Goal: Task Accomplishment & Management: Complete application form

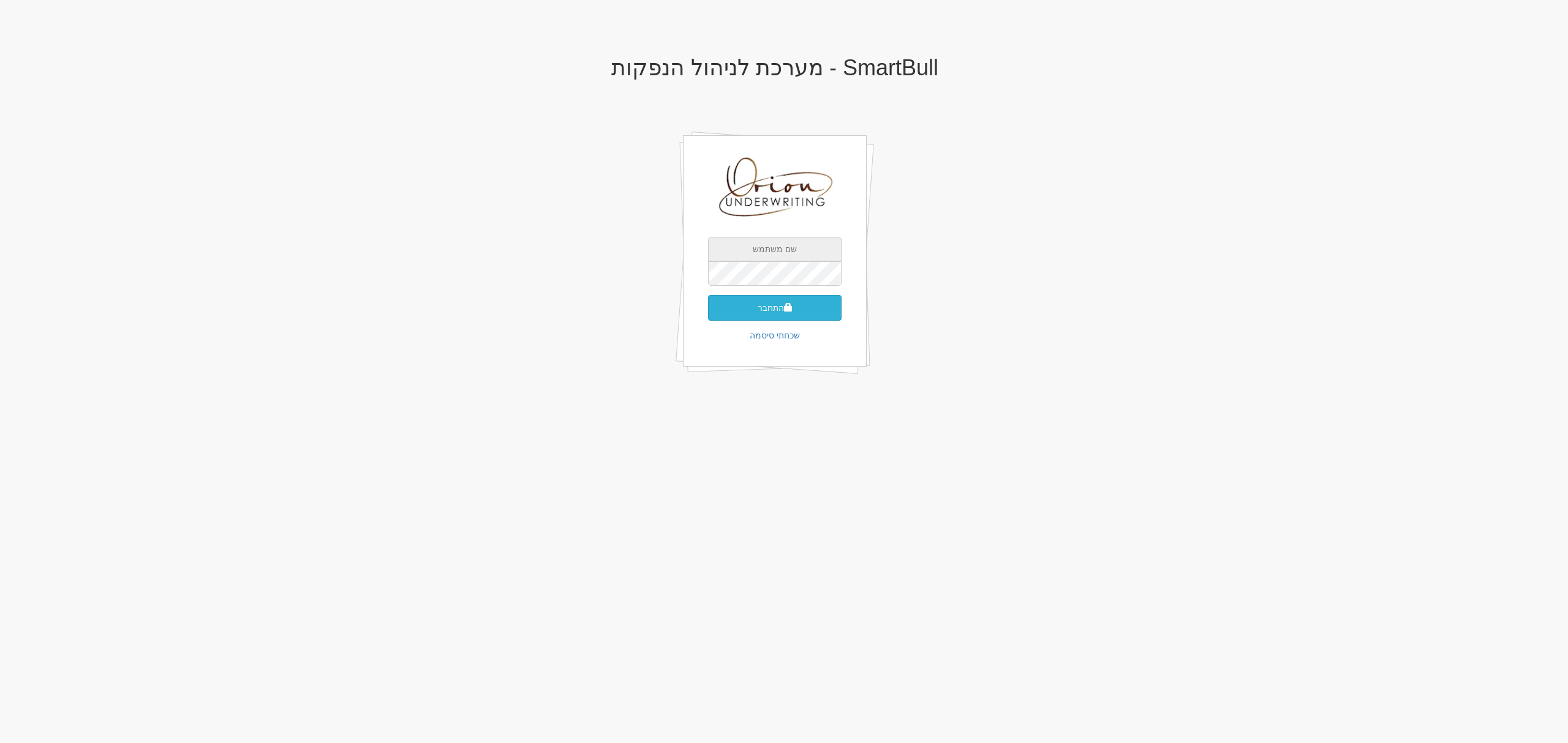
type input "[EMAIL_ADDRESS][DOMAIN_NAME]"
click at [772, 296] on button "התחבר" at bounding box center [775, 307] width 134 height 26
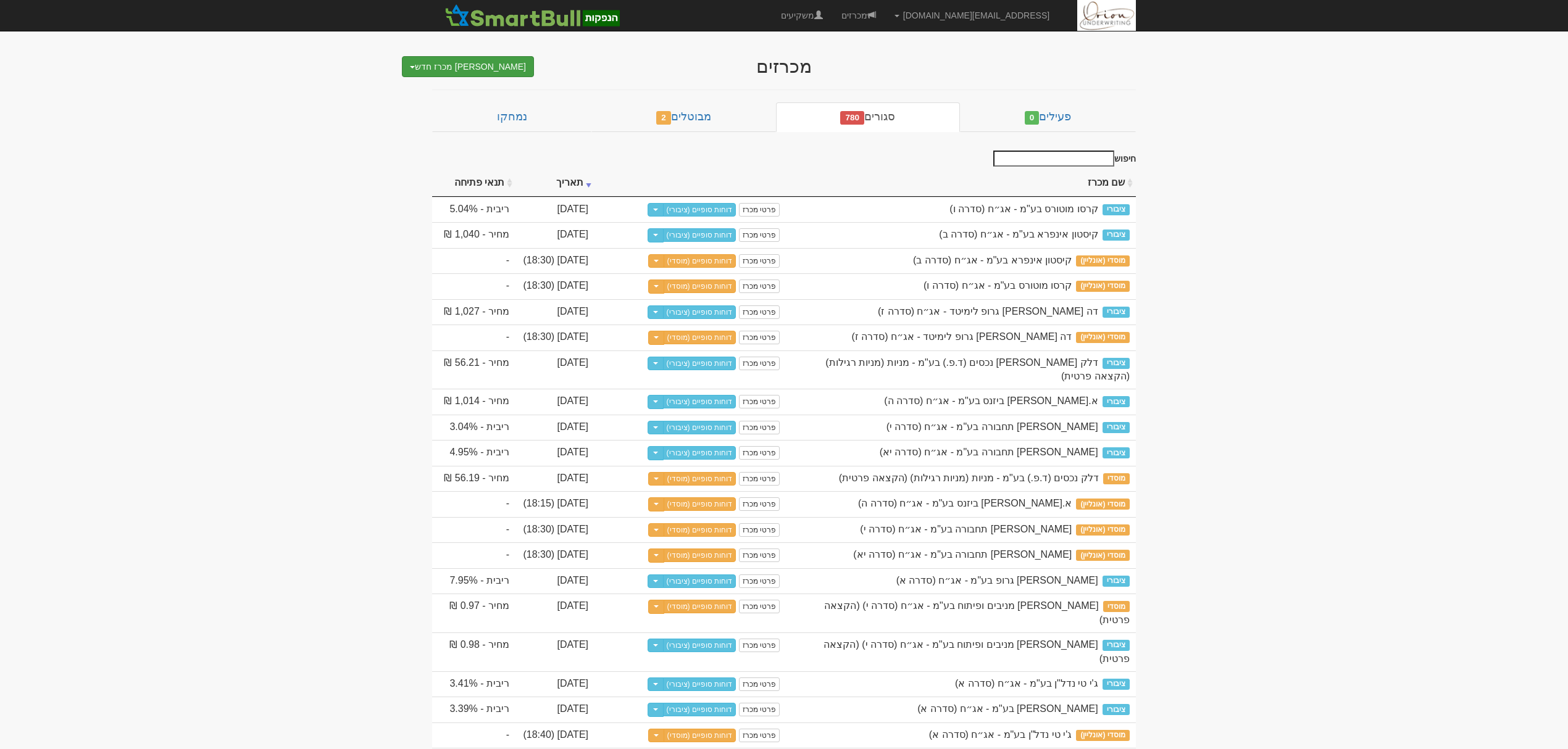
click at [492, 70] on button "[PERSON_NAME] מכרז חדש" at bounding box center [467, 66] width 132 height 21
click at [490, 90] on link "מוסדי" at bounding box center [465, 90] width 135 height 16
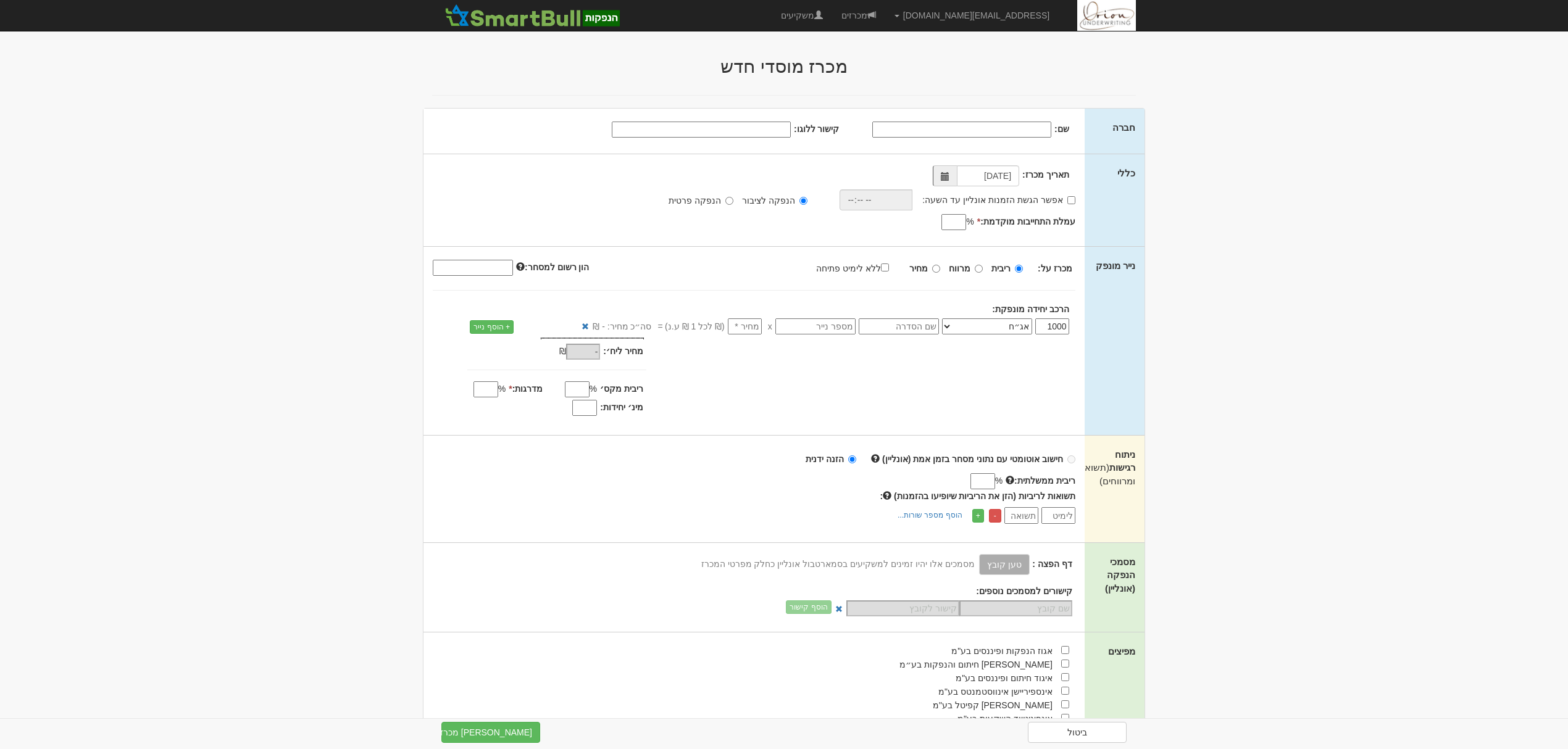
click at [988, 129] on input "שם:" at bounding box center [961, 129] width 179 height 16
paste input "גשם למשתכן בע"מ"
type input "גשם למשתכן בע"מ"
click at [766, 131] on input "קישור ללוגו:" at bounding box center [701, 129] width 179 height 16
paste input "https://gl-re.co.il/wp-content/themes/custom/img/logo_geshem.svg"
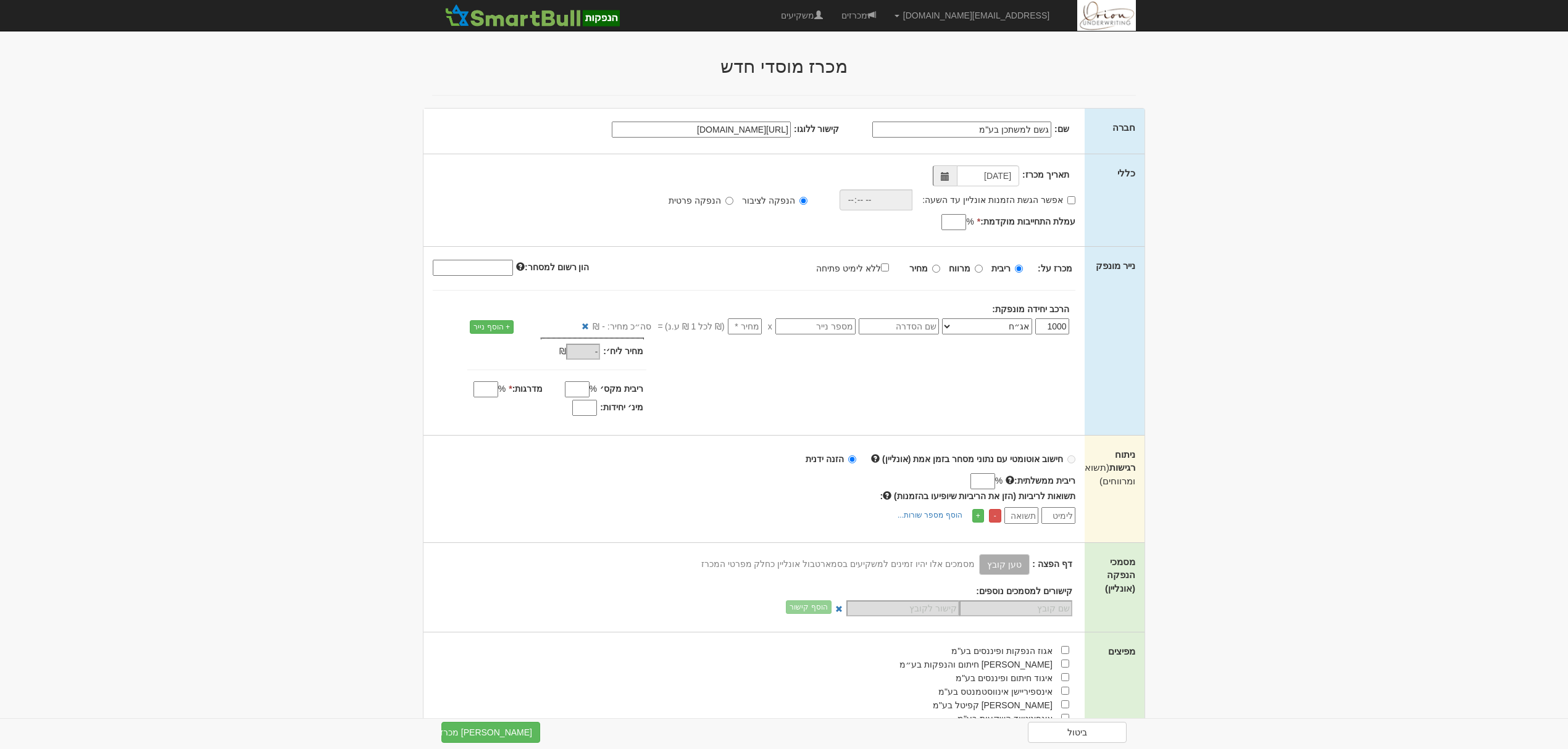
scroll to position [0, -78]
type input "https://gl-re.co.il/wp-content/themes/custom/img/logo_geshem.svg"
click at [1037, 198] on label "אפשר הגשת הזמנות אונליין עד השעה:" at bounding box center [998, 200] width 153 height 13
click at [1067, 198] on input "אפשר הגשת הזמנות אונליין עד השעה:" at bounding box center [1071, 199] width 8 height 8
checkbox input "true"
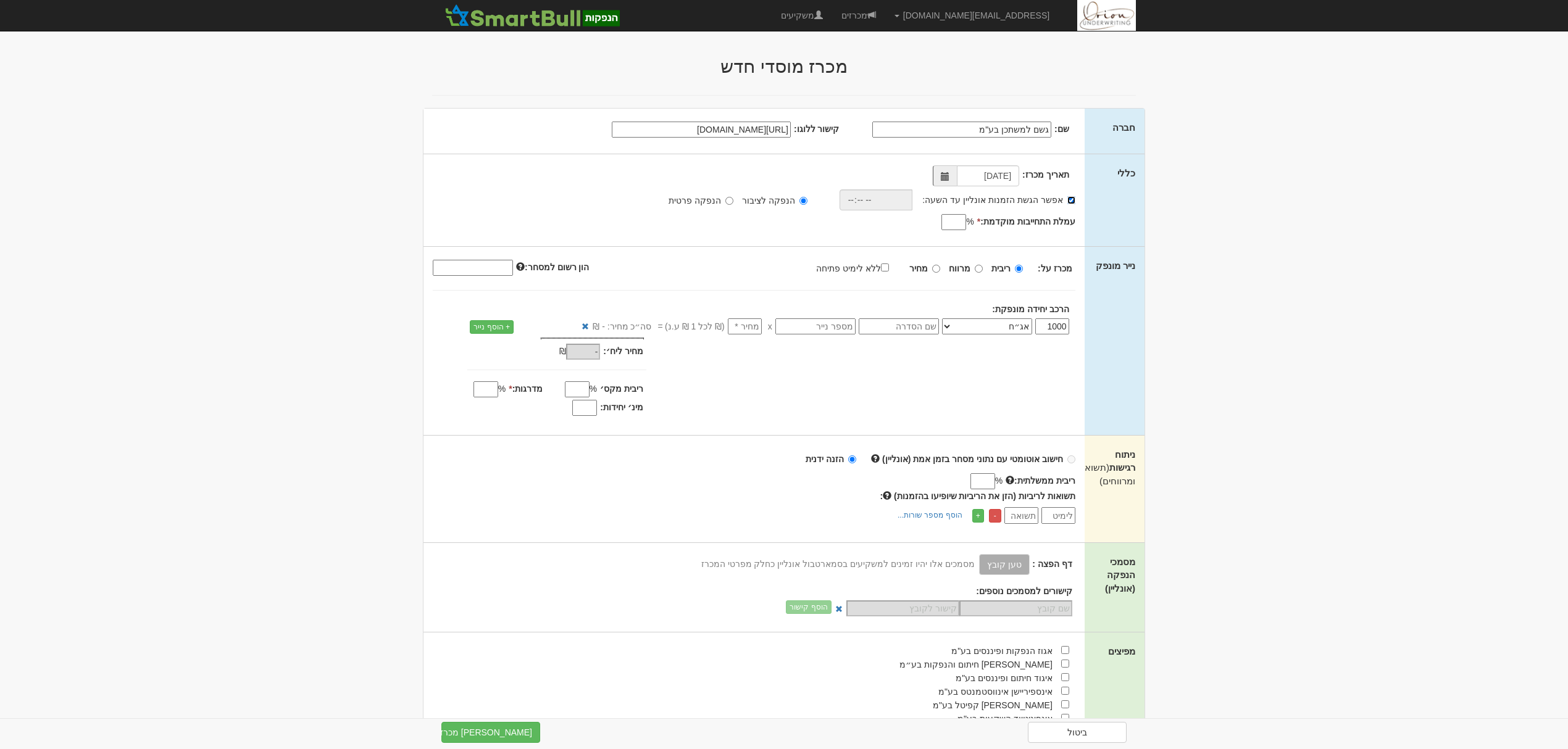
scroll to position [0, 0]
click at [885, 205] on input "time" at bounding box center [873, 199] width 74 height 21
type input "18:00"
click at [946, 220] on input "עמלת התחייבות מוקדמת: *" at bounding box center [953, 222] width 24 height 16
type input "0.6"
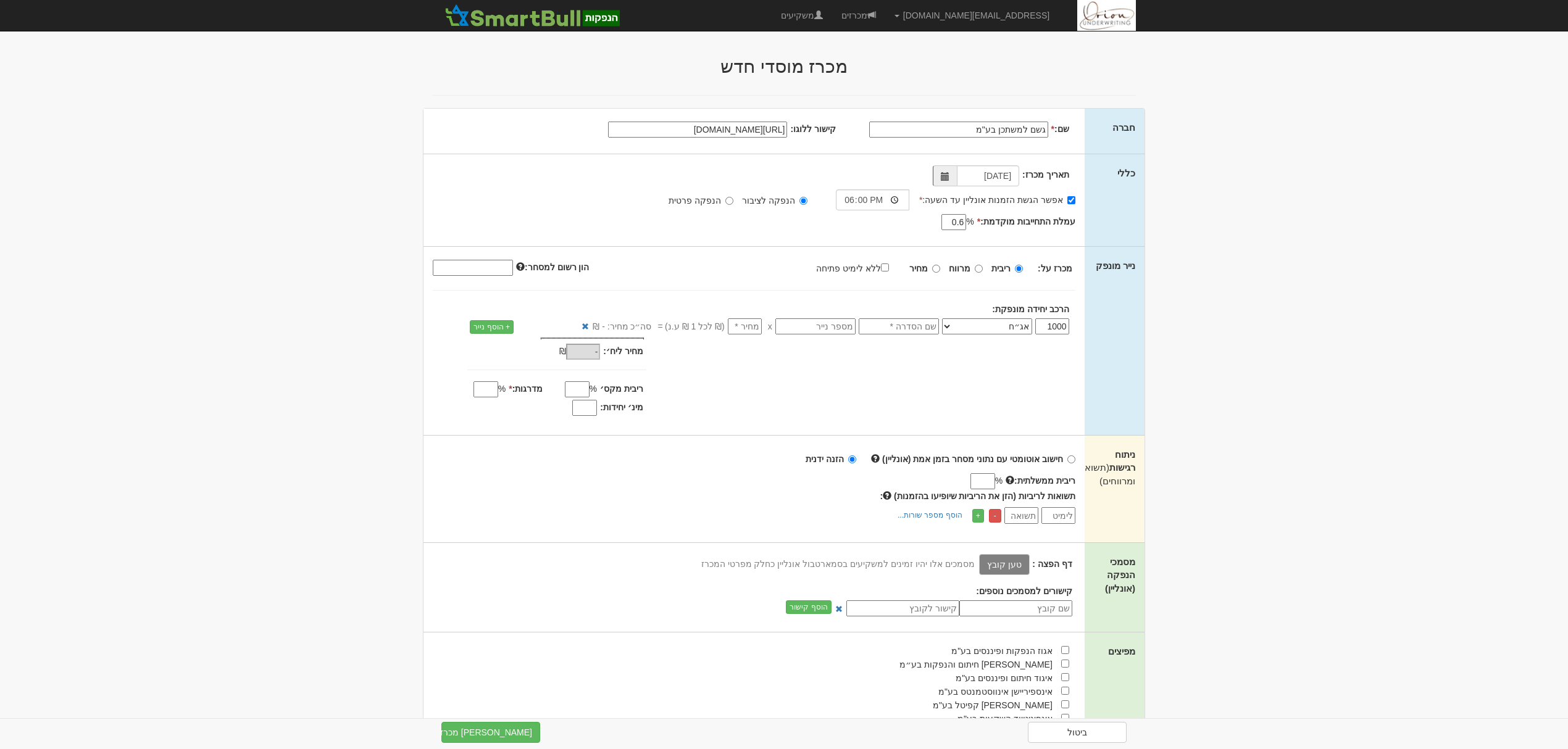
click at [846, 268] on label "ללא לימיט פתיחה" at bounding box center [858, 268] width 85 height 13
click at [881, 268] on input "ללא לימיט פתיחה" at bounding box center [884, 267] width 8 height 8
checkbox input "true"
click at [918, 330] on input "text" at bounding box center [899, 326] width 80 height 16
type input "סדרה ב"
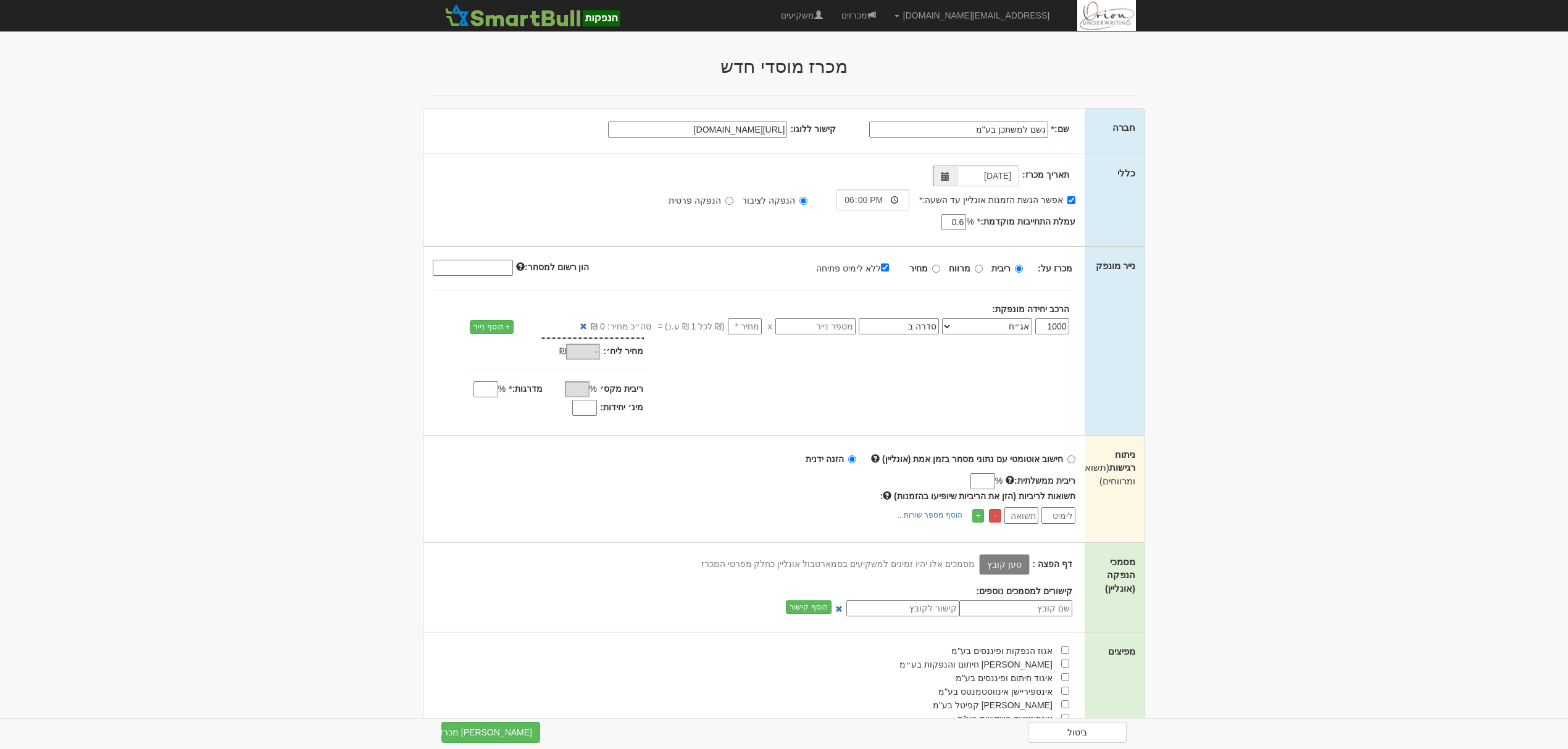
click at [757, 328] on input "number" at bounding box center [745, 326] width 34 height 16
type input "1"
type input "1,000"
type input "1"
click at [492, 391] on input "מדרגות: *" at bounding box center [485, 390] width 24 height 16
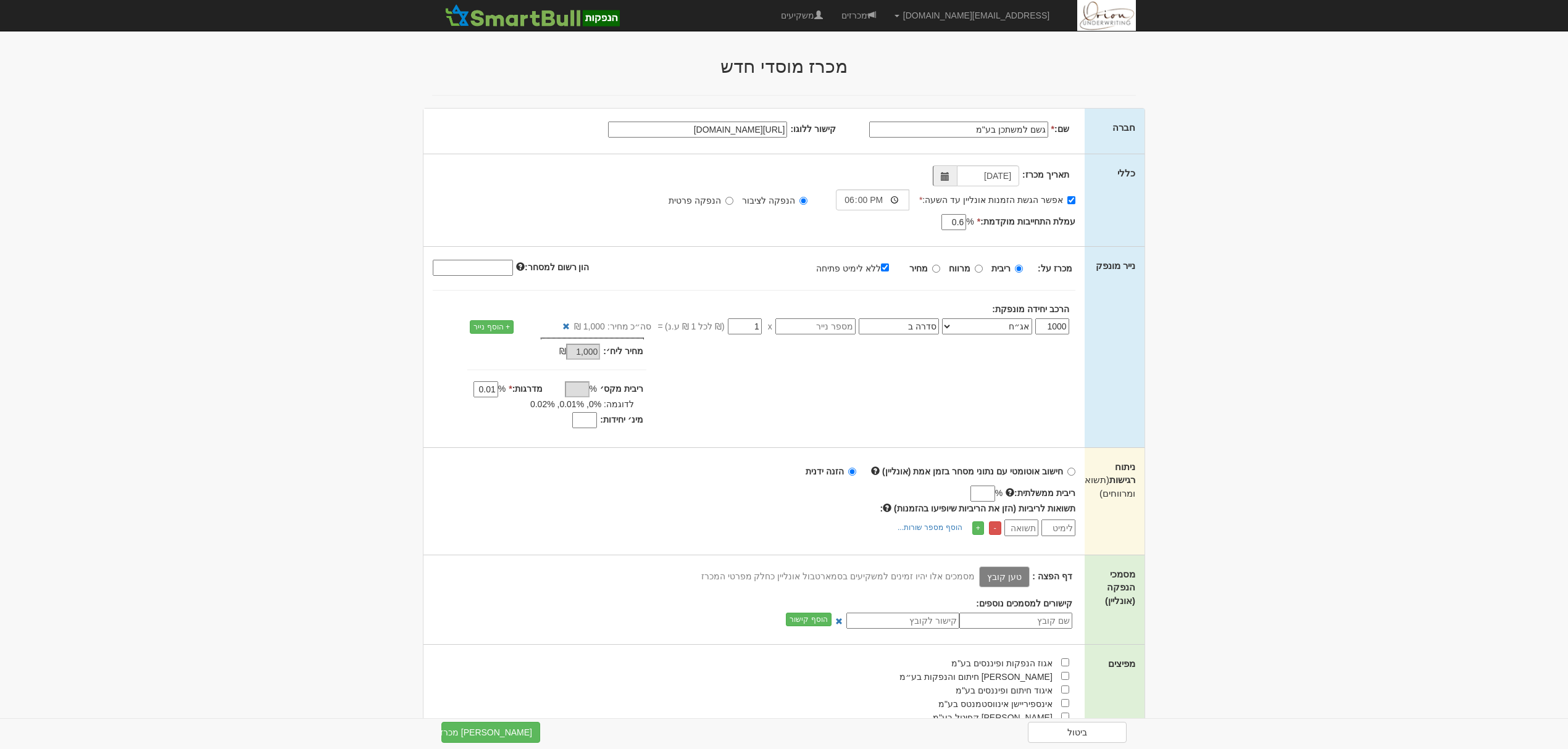
type input "0.01"
click at [593, 425] on input "מינ׳ יחידות:" at bounding box center [584, 420] width 24 height 16
type input "800"
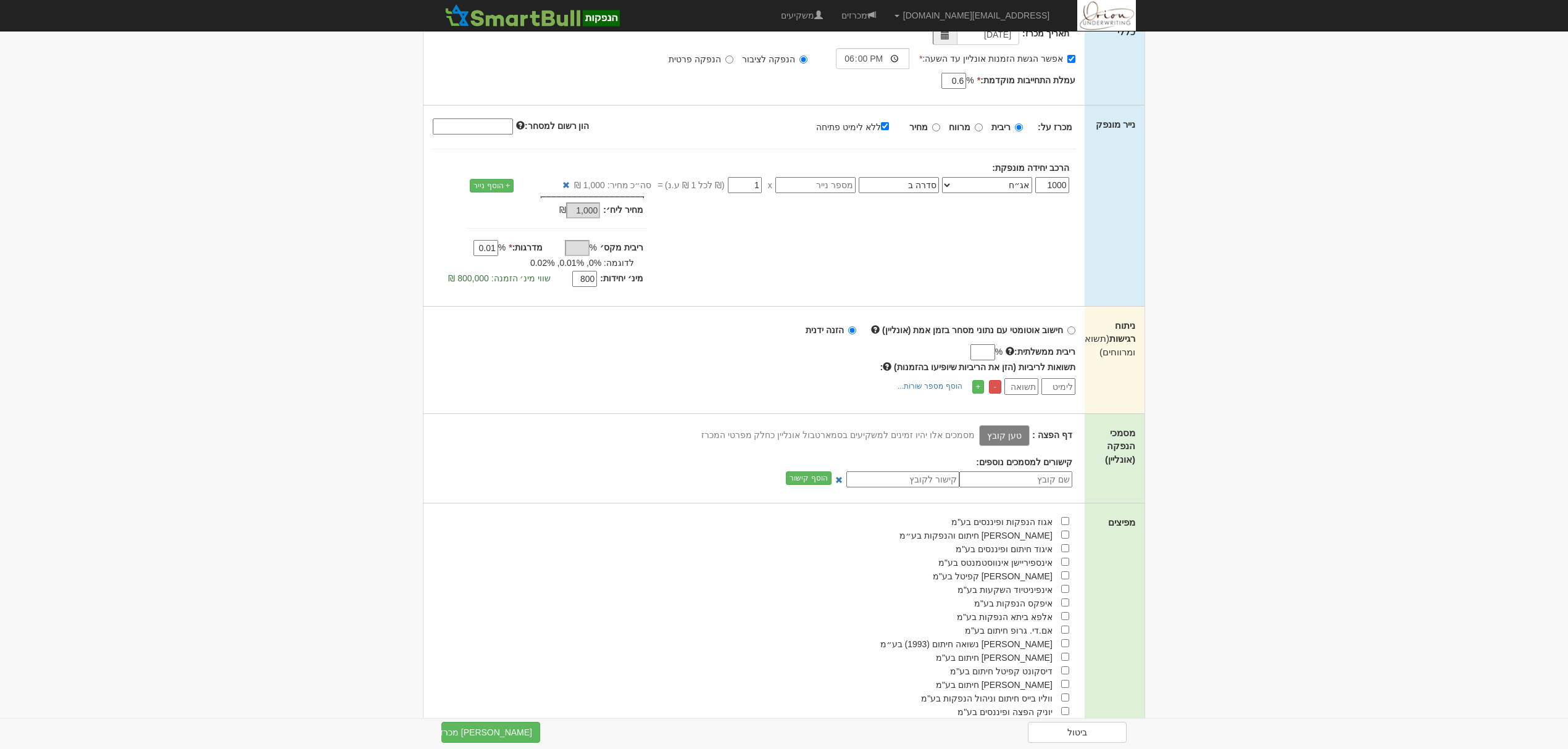
scroll to position [164, 0]
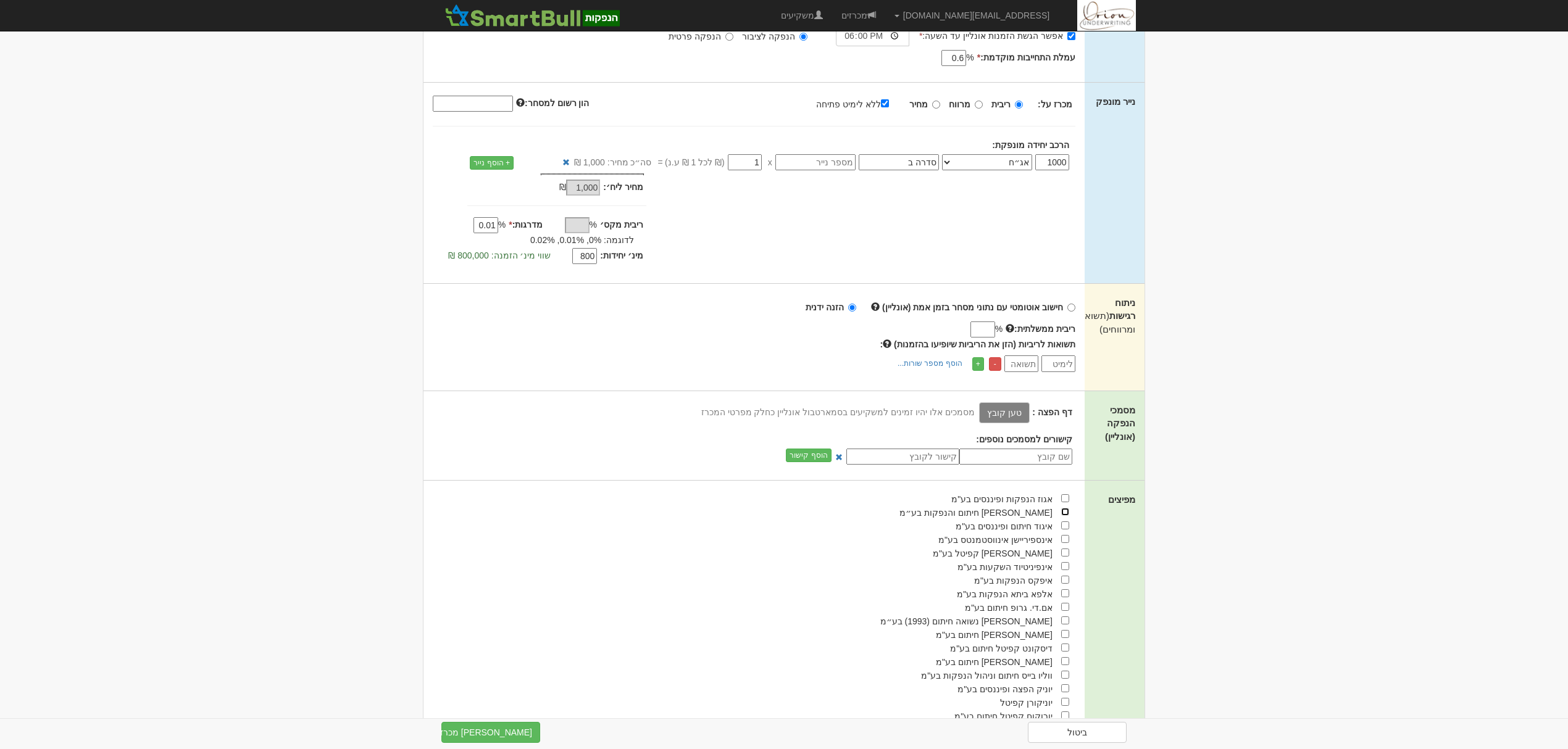
click at [1061, 514] on input "checkbox" at bounding box center [1065, 511] width 8 height 8
checkbox input "true"
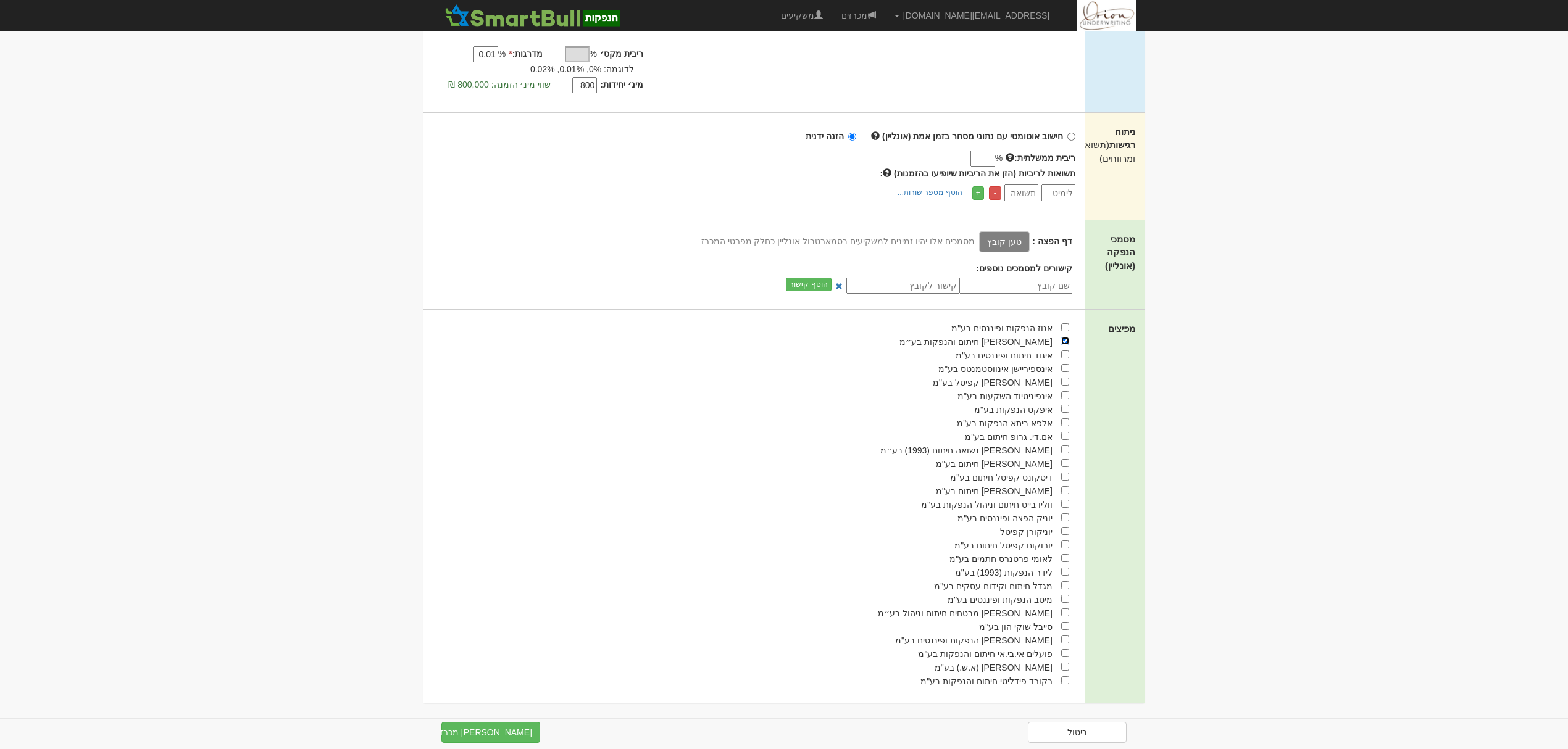
scroll to position [342, 0]
click at [1062, 663] on input "checkbox" at bounding box center [1065, 666] width 8 height 8
checkbox input "true"
click at [995, 237] on label "טען קובץ" at bounding box center [1005, 242] width 50 height 21
click at [977, 237] on input "טען קובץ" at bounding box center [977, 241] width 0 height 13
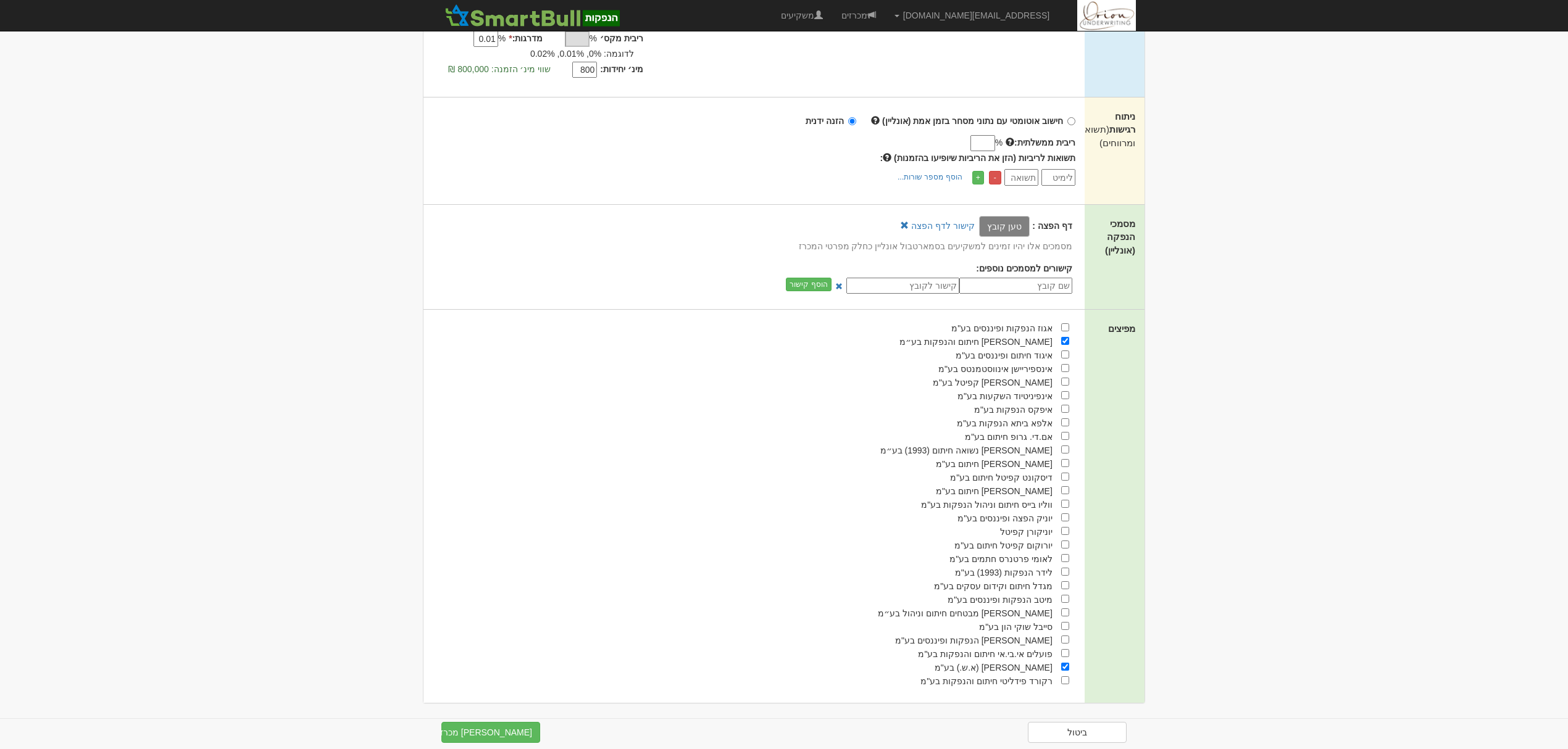
scroll to position [357, 0]
click at [518, 728] on button "צור מכרז" at bounding box center [491, 732] width 99 height 21
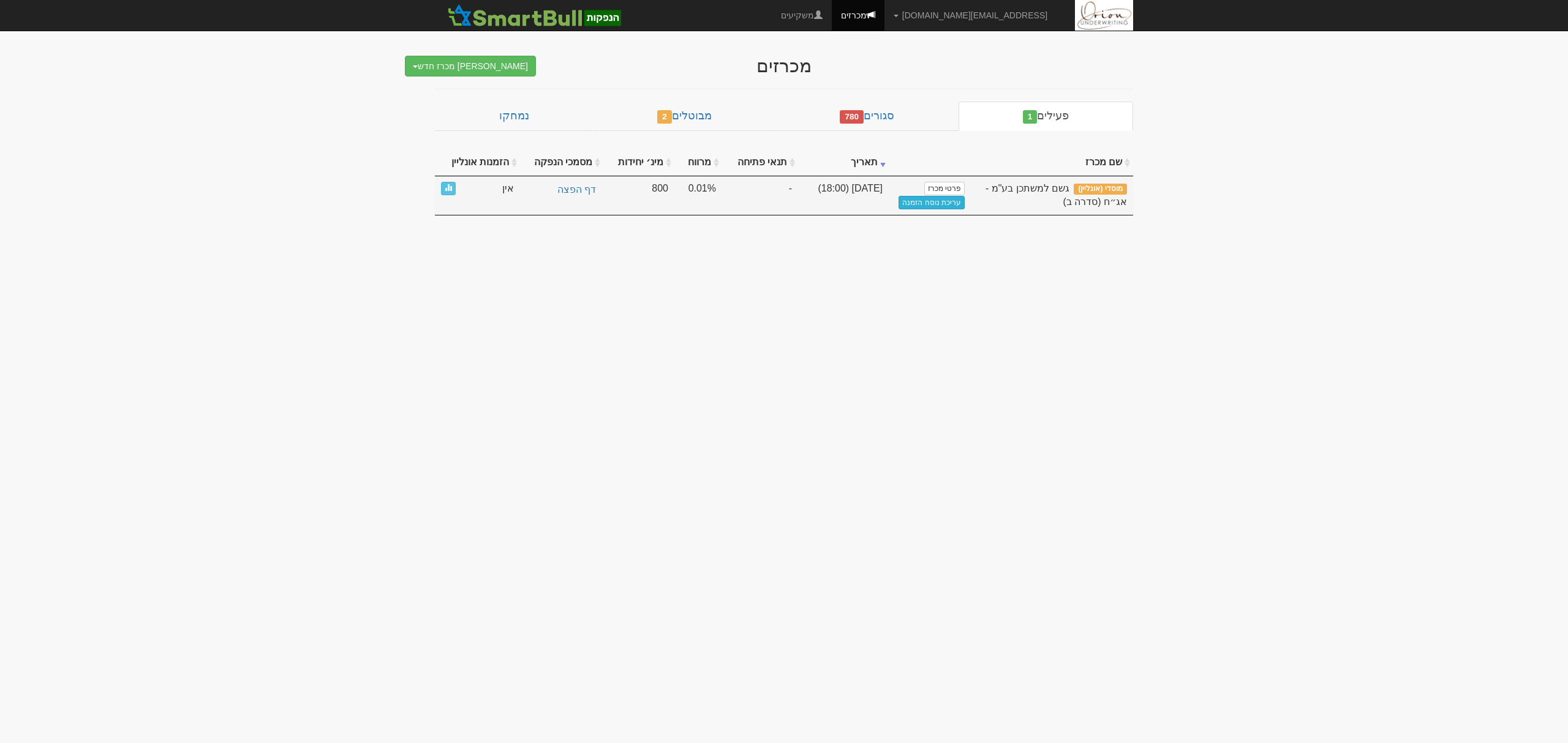
click at [936, 207] on link "עריכת נוסח הזמנה" at bounding box center [932, 202] width 66 height 13
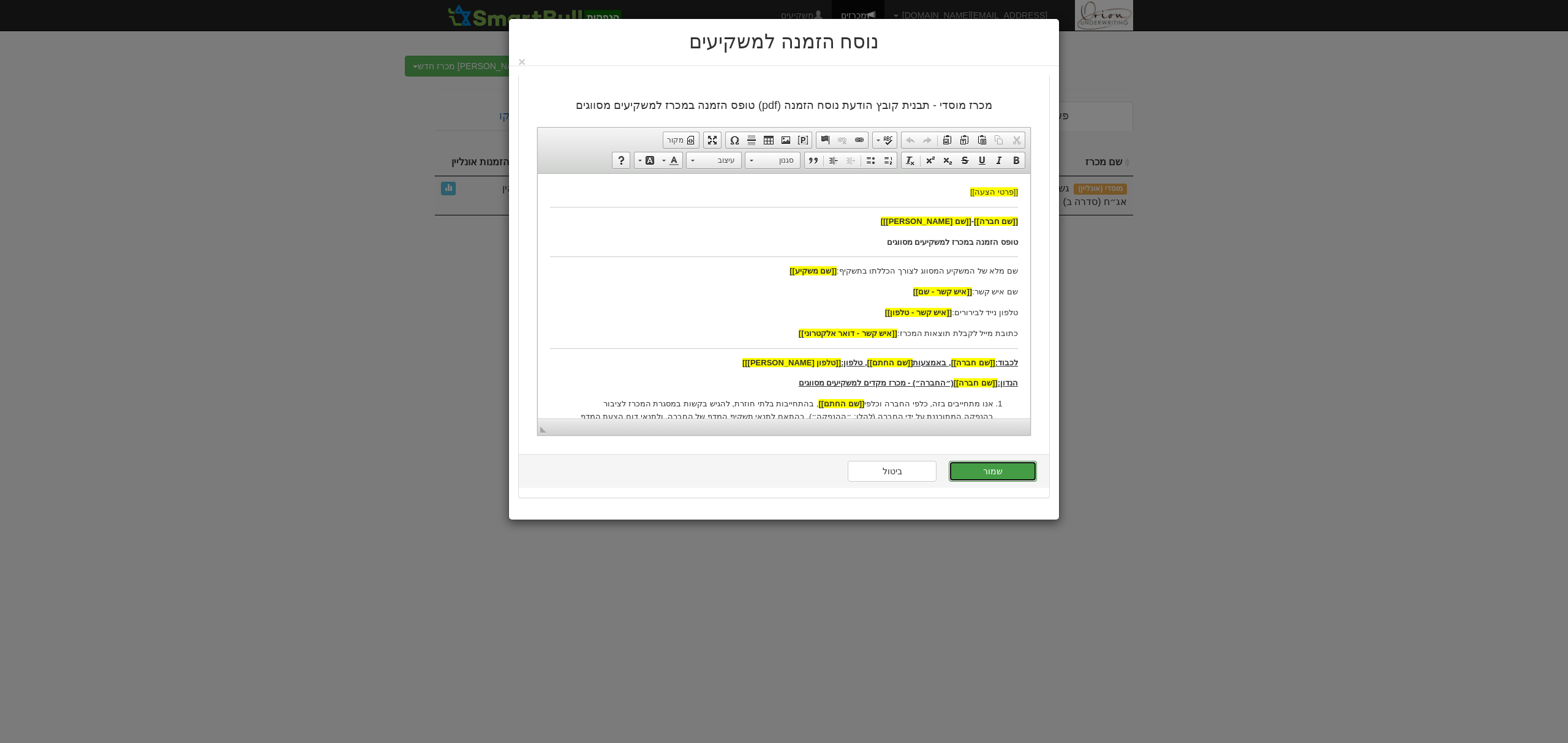
click at [986, 481] on button "שמור" at bounding box center [992, 470] width 88 height 20
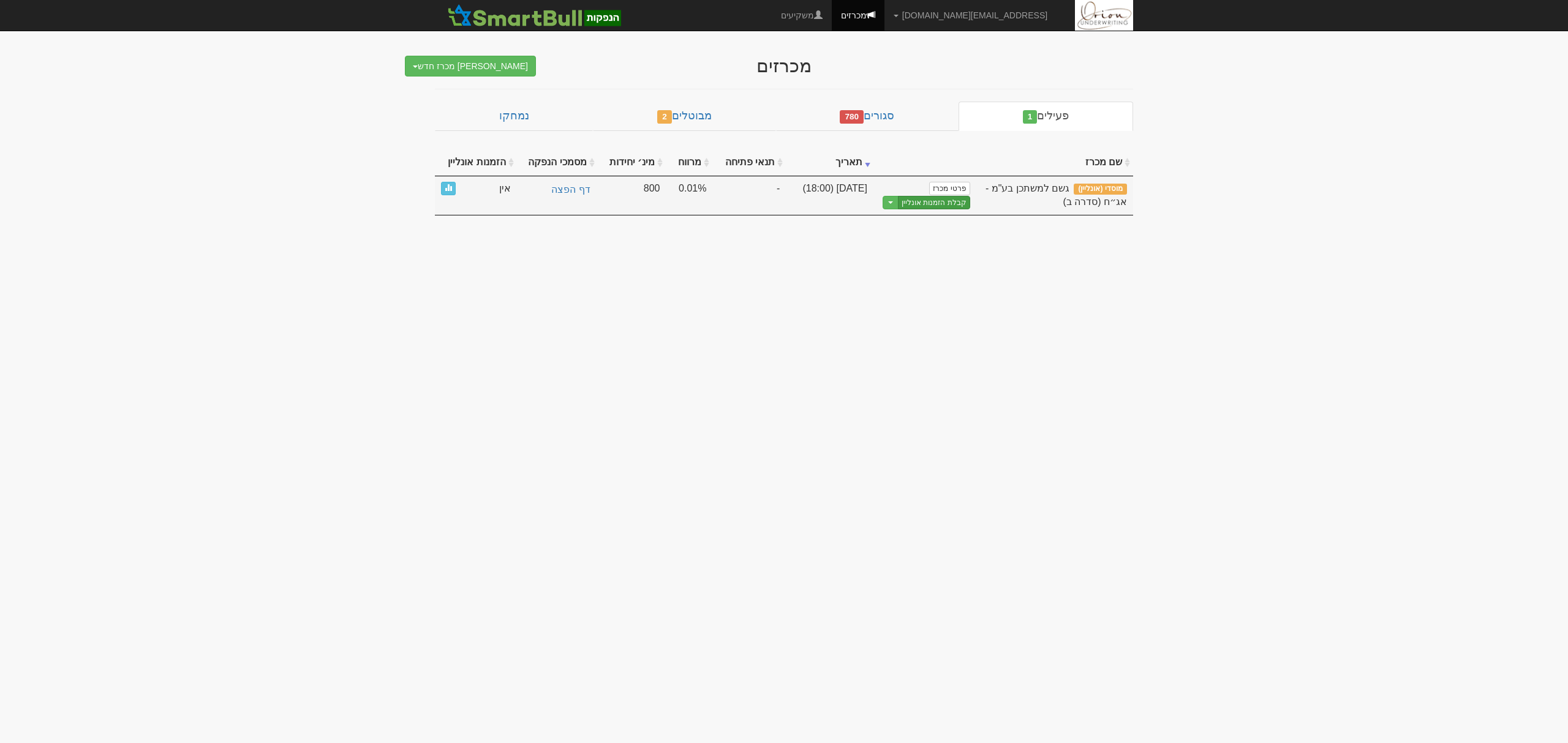
click at [956, 208] on link "קבלת הזמנות אונליין" at bounding box center [933, 203] width 72 height 14
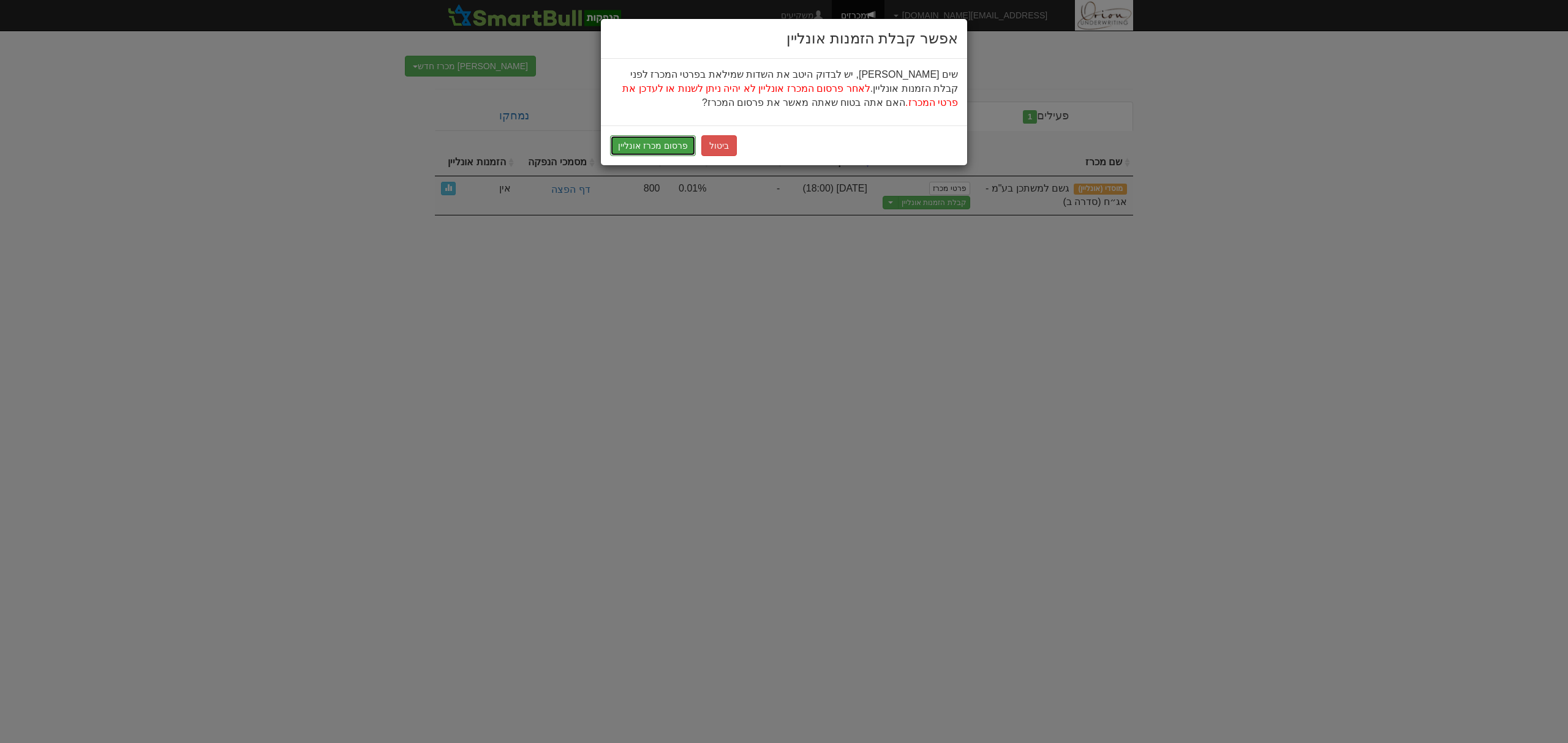
click at [661, 143] on button "פרסום מכרז אונליין" at bounding box center [653, 145] width 86 height 20
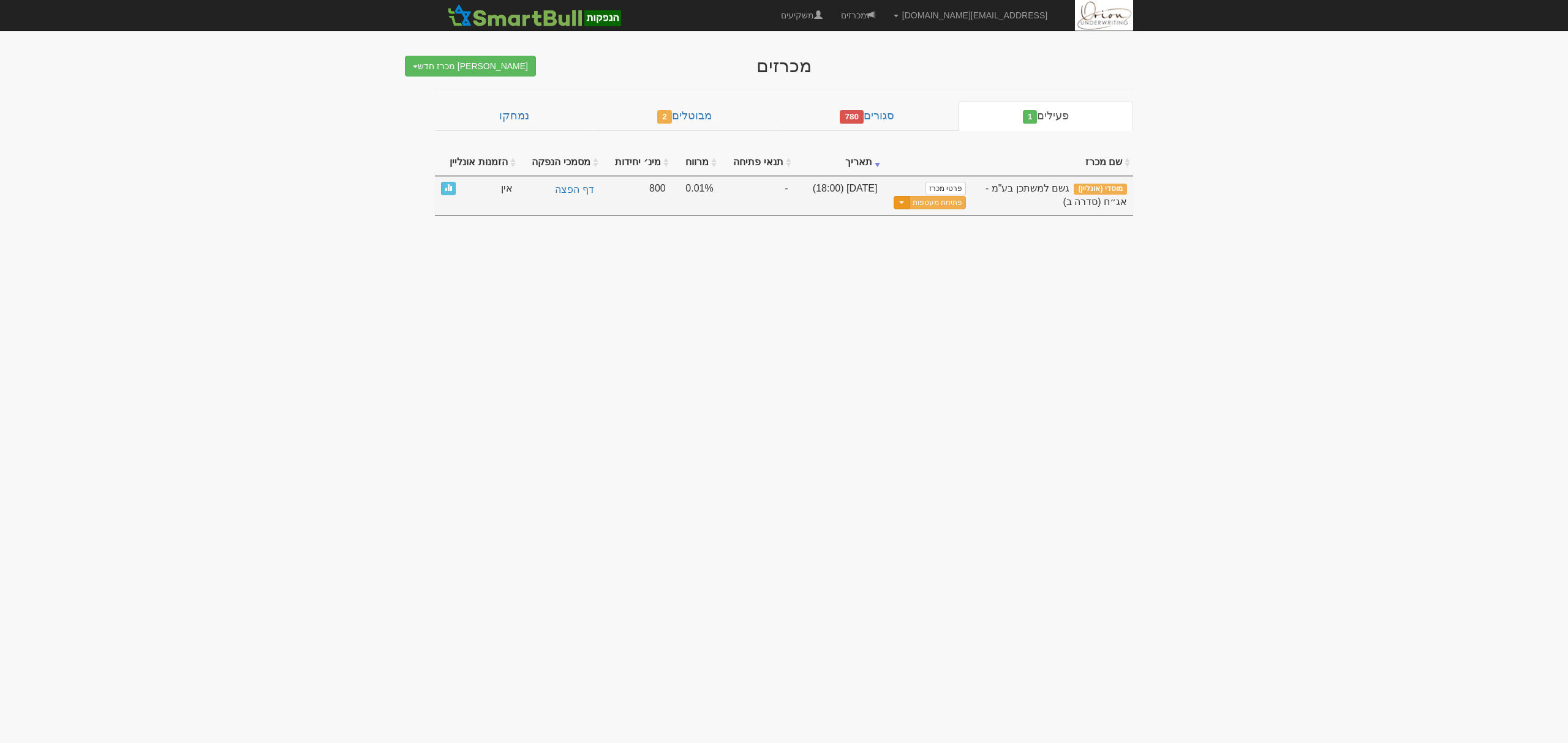
click at [904, 201] on button "Toggle Dropdown" at bounding box center [901, 203] width 16 height 14
click at [907, 238] on link "עדכן מסמכי הנפקה" at bounding box center [907, 239] width 117 height 16
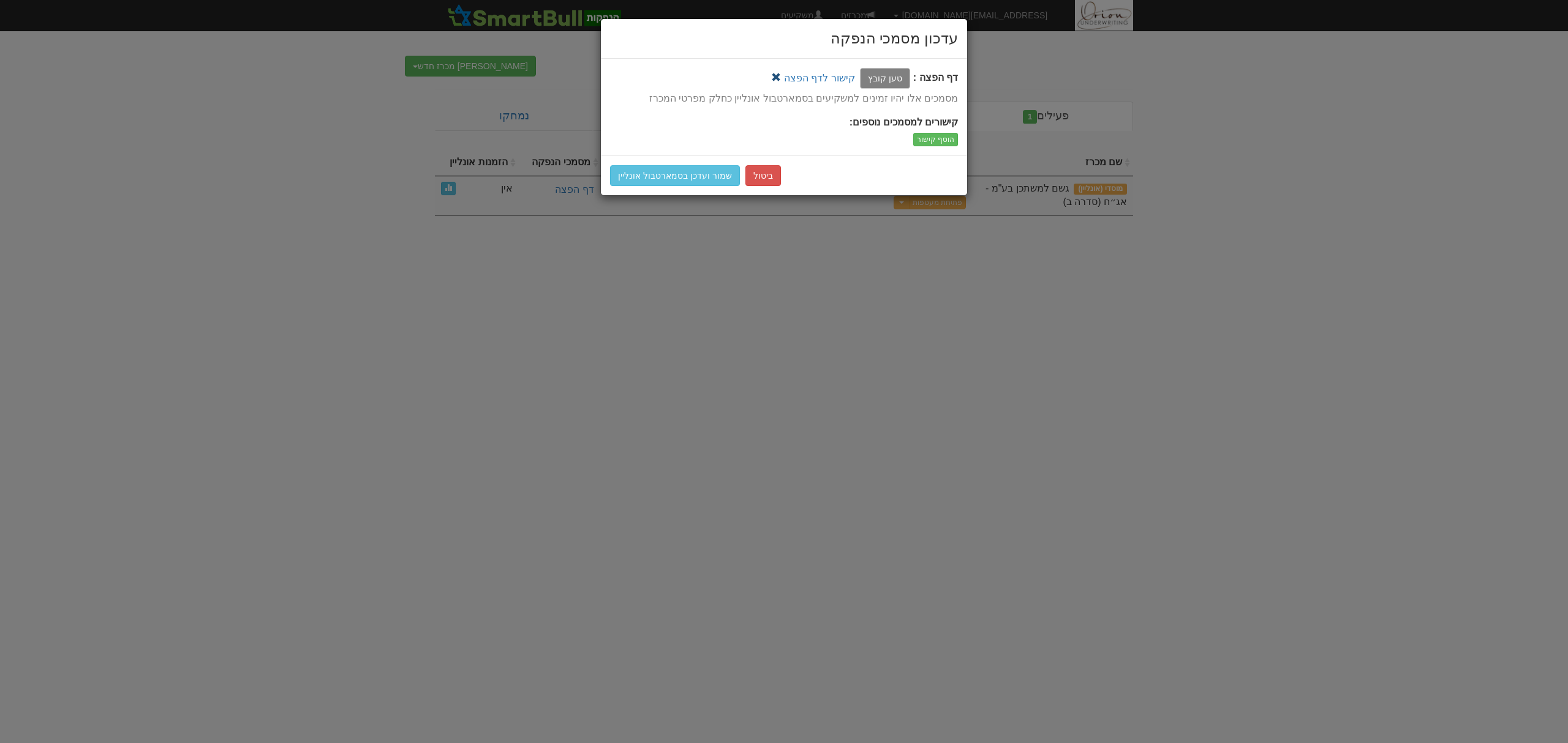
click at [781, 76] on link at bounding box center [776, 78] width 10 height 10
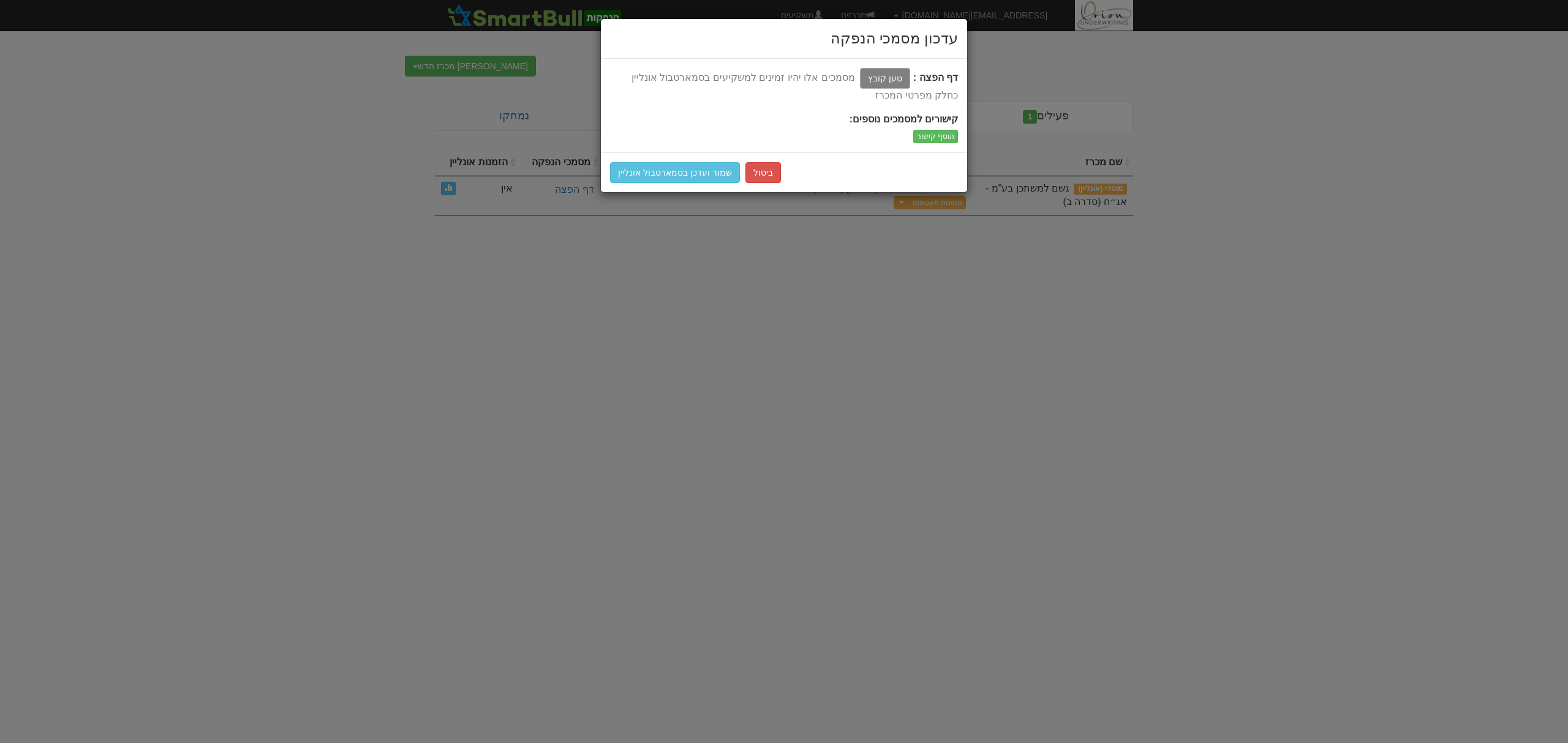
click at [893, 79] on label "טען קובץ" at bounding box center [885, 78] width 50 height 20
click at [858, 79] on input "טען קובץ" at bounding box center [858, 78] width 0 height 14
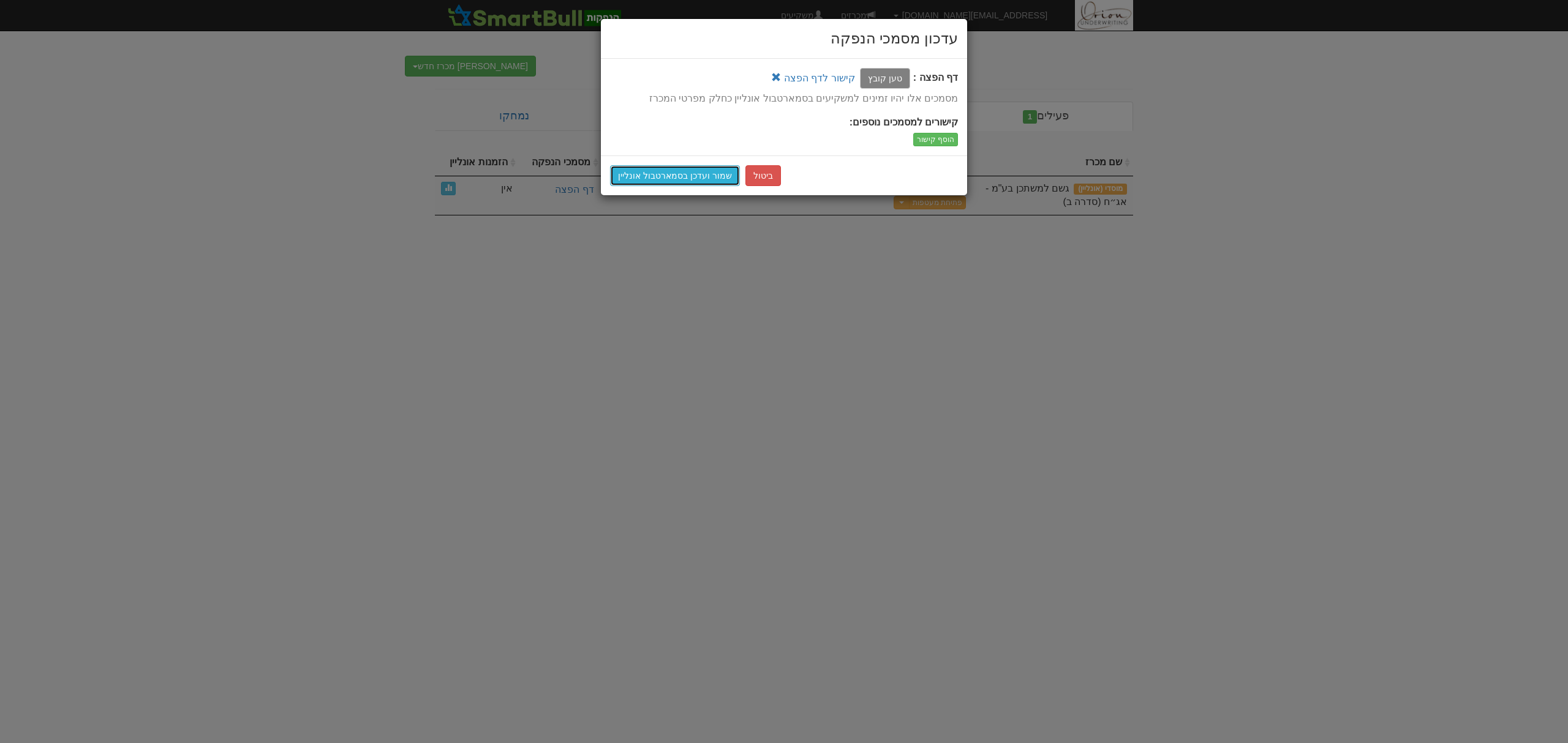
click at [679, 176] on button "שמור ועדכן בסמארטבול אונליין" at bounding box center [675, 175] width 130 height 20
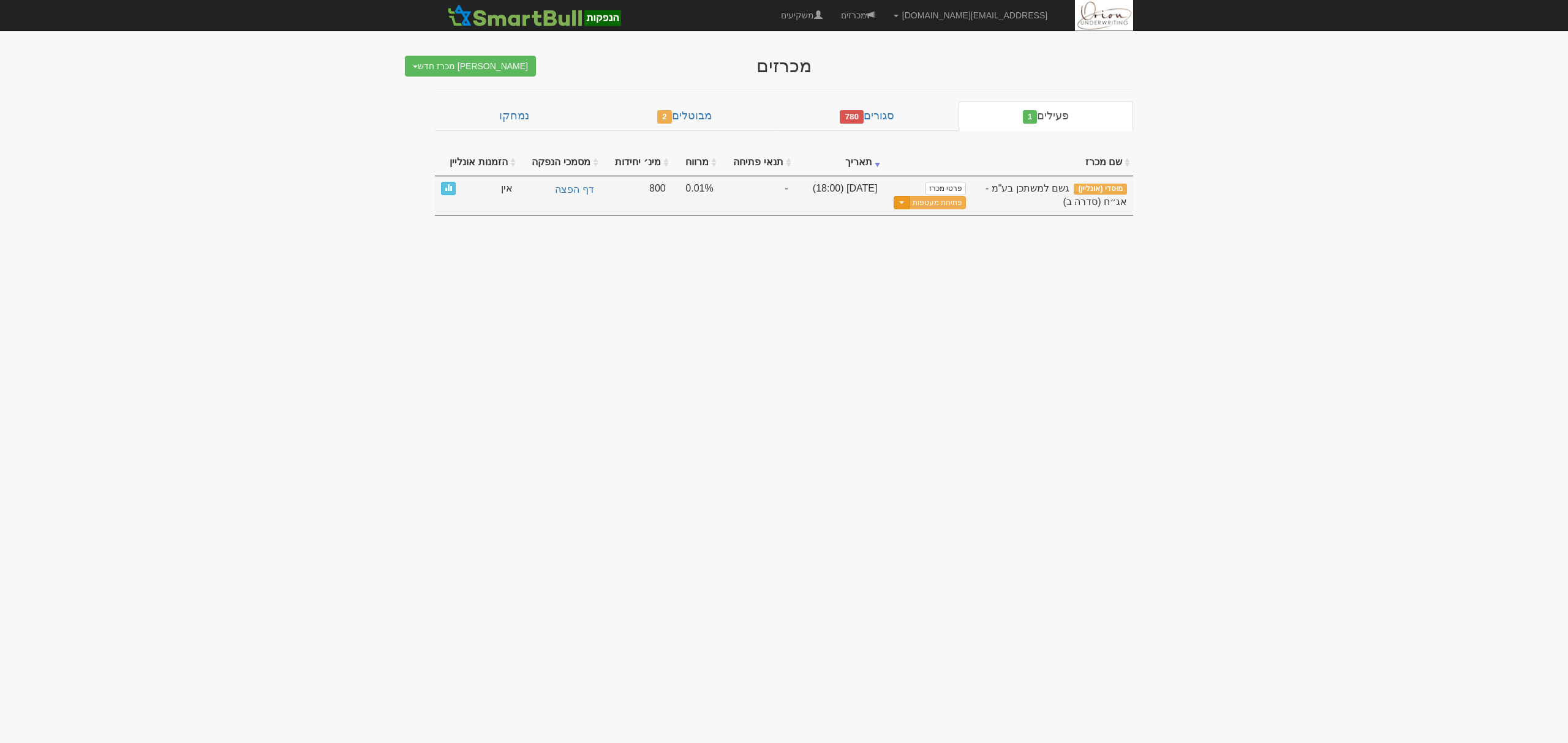
click at [907, 208] on button "Toggle Dropdown" at bounding box center [901, 203] width 16 height 14
click at [900, 256] on link "הצג טופס הזמנה לדוגמה" at bounding box center [907, 255] width 117 height 16
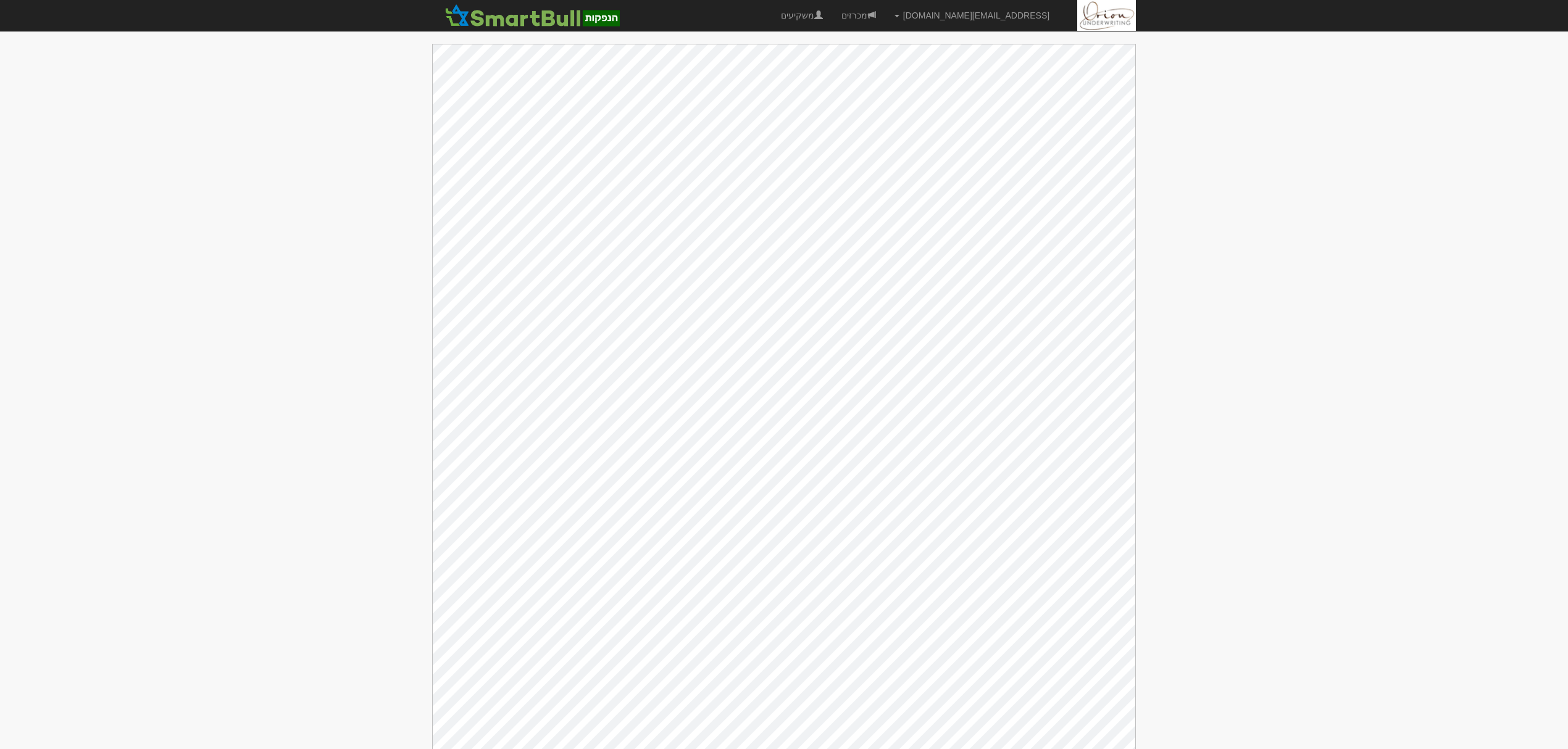
click at [1181, 329] on body "[EMAIL_ADDRESS][DOMAIN_NAME] הגדרות חשבונות הנפקה תבניות הודעות קיבול" at bounding box center [784, 381] width 1568 height 762
